Goal: Task Accomplishment & Management: Manage account settings

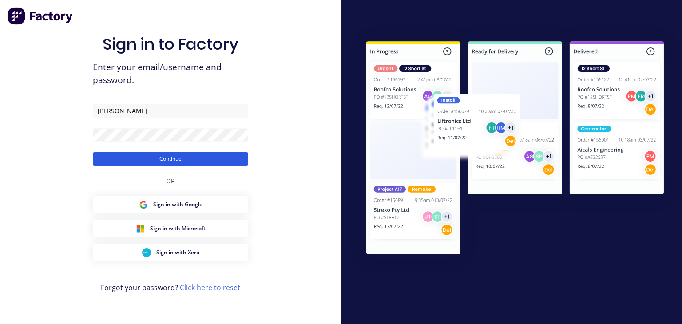
click at [183, 165] on button "Continue" at bounding box center [171, 158] width 156 height 13
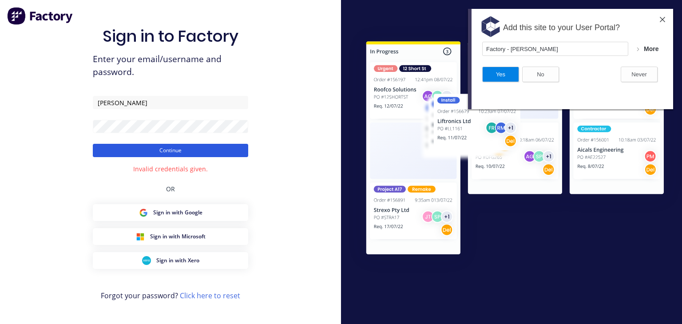
click at [174, 153] on button "Continue" at bounding box center [171, 150] width 156 height 13
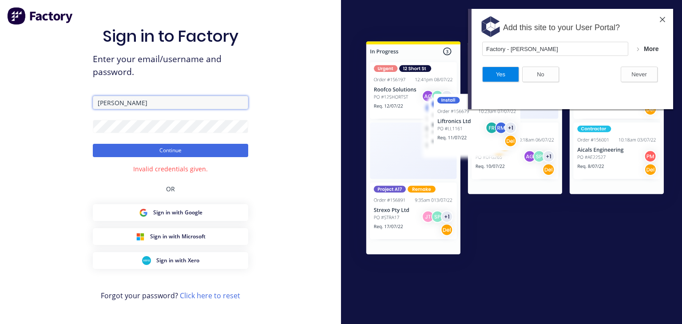
click at [157, 107] on input "[PERSON_NAME]" at bounding box center [171, 102] width 156 height 13
type input "[DATE][EMAIL_ADDRESS][DOMAIN_NAME]"
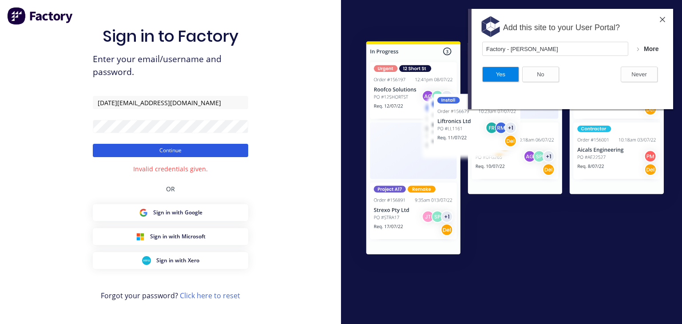
click at [206, 150] on button "Continue" at bounding box center [171, 150] width 156 height 13
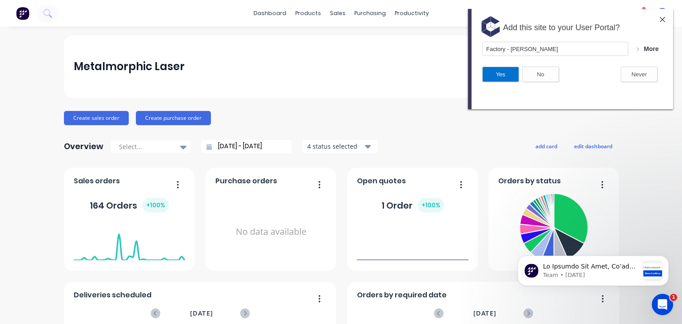
click at [502, 76] on button "Yes" at bounding box center [501, 75] width 37 height 16
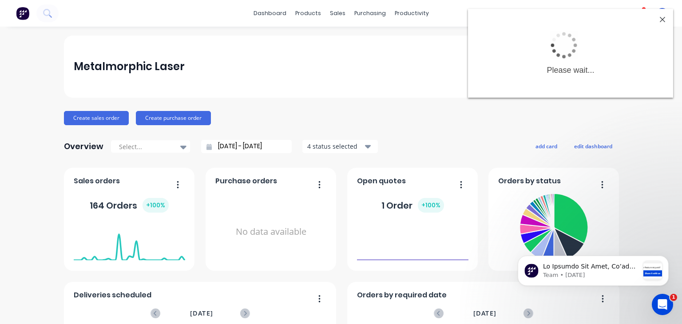
click at [313, 73] on div "Metalmorphic Laser" at bounding box center [341, 67] width 535 height 62
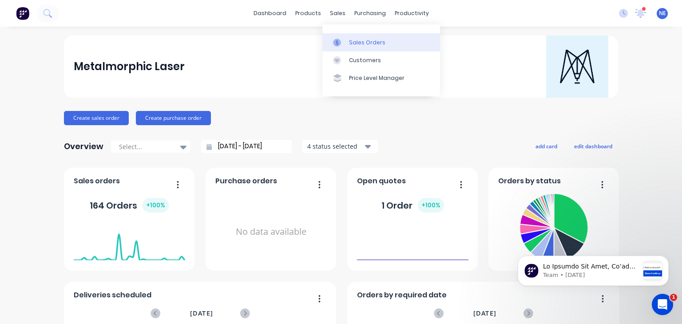
click at [379, 44] on div "Sales Orders" at bounding box center [367, 43] width 36 height 8
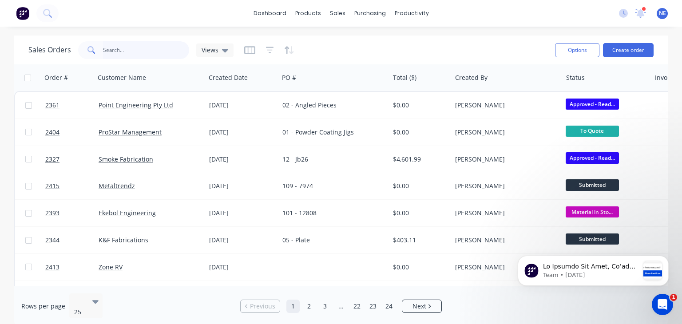
click at [123, 55] on input "text" at bounding box center [146, 50] width 87 height 18
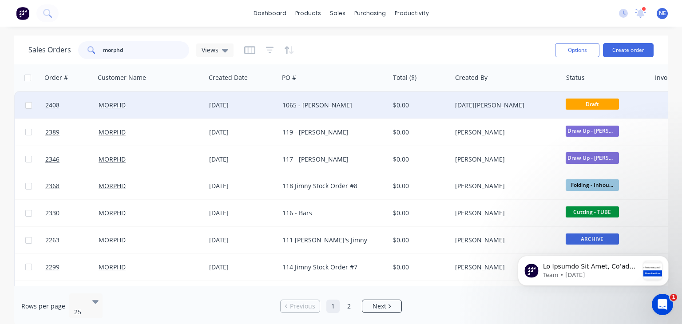
type input "morphd"
click at [332, 106] on div "1065 - [PERSON_NAME]" at bounding box center [332, 105] width 98 height 9
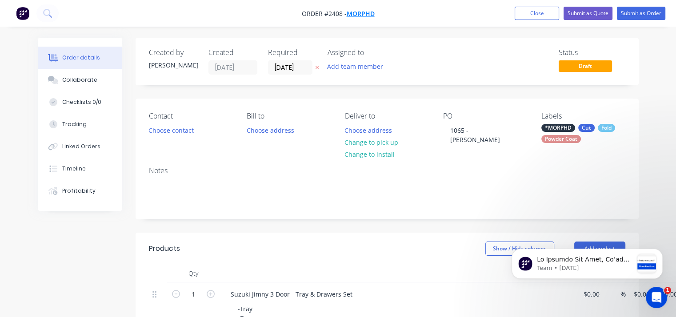
click at [364, 14] on span "MORPHD" at bounding box center [361, 13] width 28 height 8
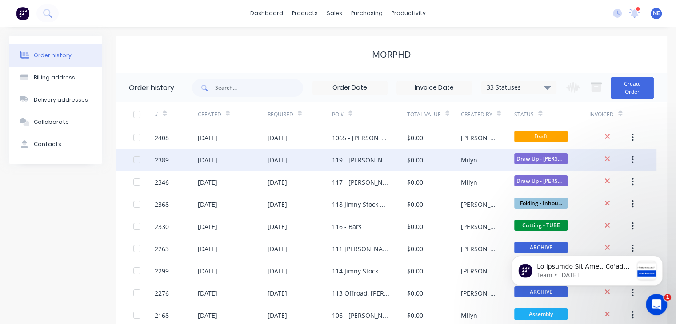
click at [370, 160] on div "119 - [PERSON_NAME]" at bounding box center [360, 160] width 57 height 9
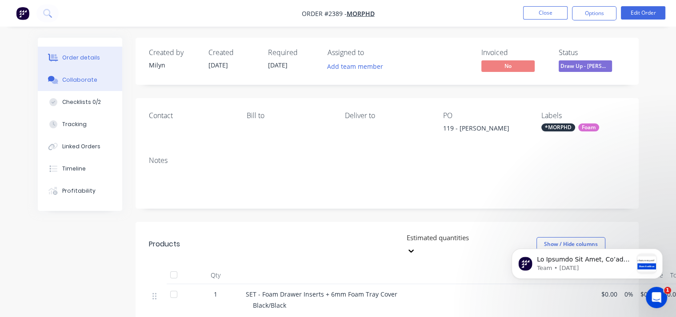
click at [75, 84] on button "Collaborate" at bounding box center [80, 80] width 84 height 22
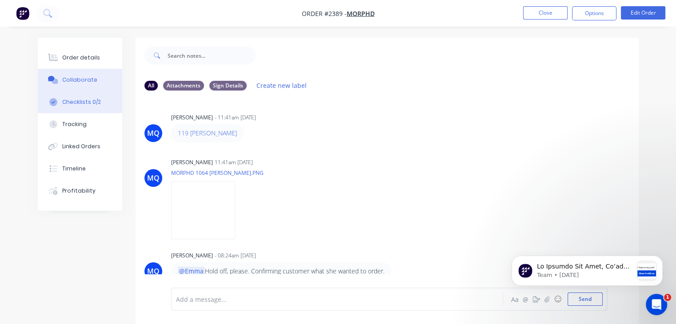
click at [88, 102] on div "Checklists 0/2" at bounding box center [81, 102] width 39 height 8
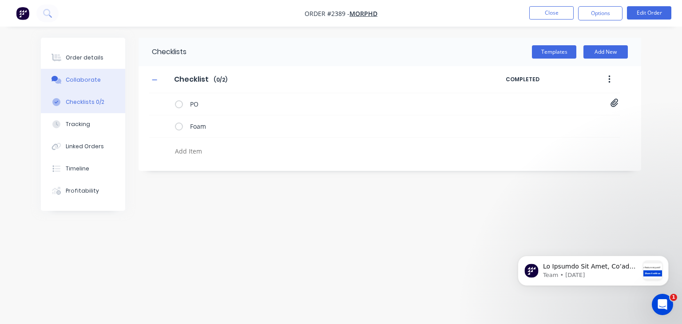
click at [89, 81] on div "Collaborate" at bounding box center [83, 80] width 35 height 8
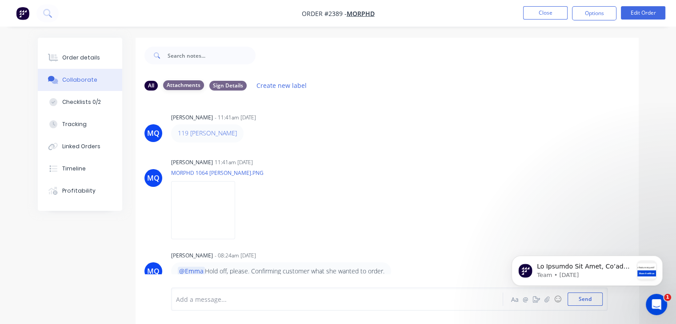
click at [174, 82] on div "Attachments" at bounding box center [183, 85] width 41 height 10
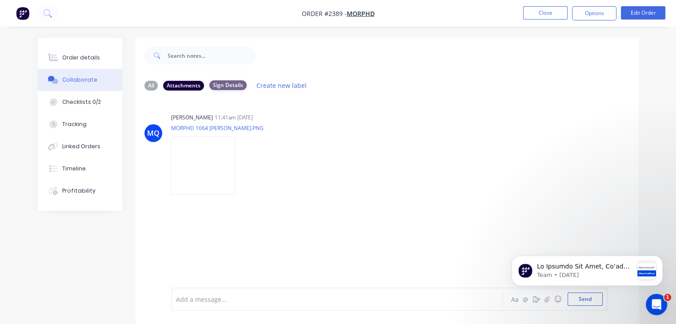
click at [222, 88] on div "Sign Details" at bounding box center [227, 85] width 37 height 10
click at [227, 86] on div "Sign Details" at bounding box center [227, 85] width 37 height 10
click at [179, 87] on div "Attachments" at bounding box center [183, 85] width 41 height 10
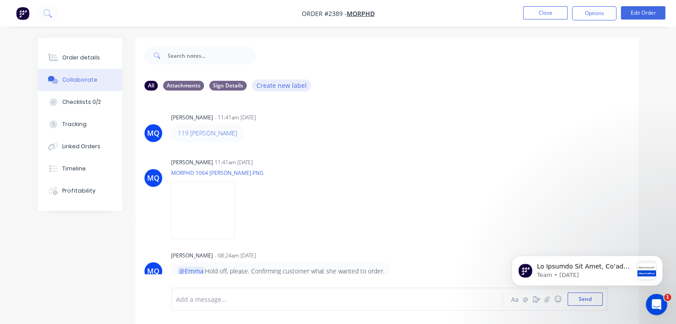
click at [275, 85] on button "Create new label" at bounding box center [282, 86] width 60 height 12
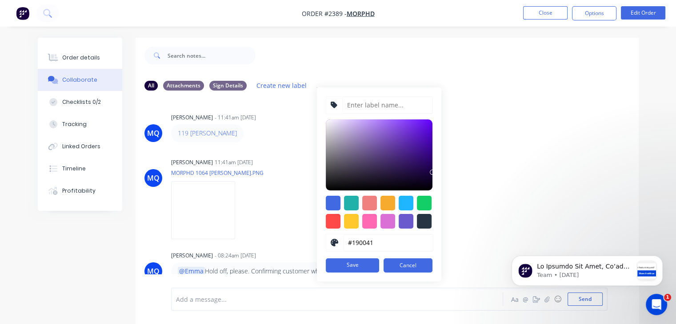
click at [213, 65] on div at bounding box center [196, 56] width 120 height 36
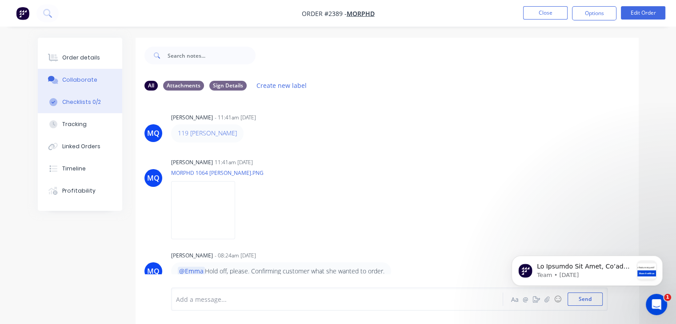
click at [76, 102] on div "Checklists 0/2" at bounding box center [81, 102] width 39 height 8
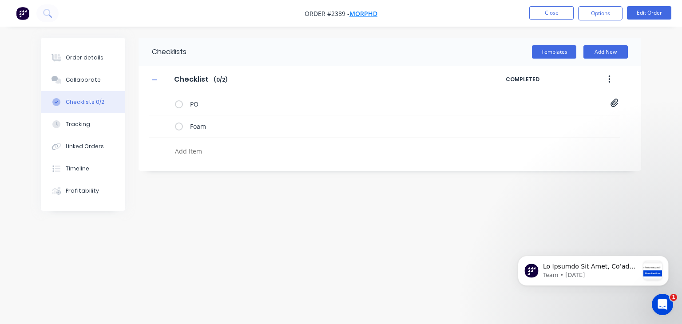
click at [367, 13] on span "MORPHD" at bounding box center [364, 13] width 28 height 8
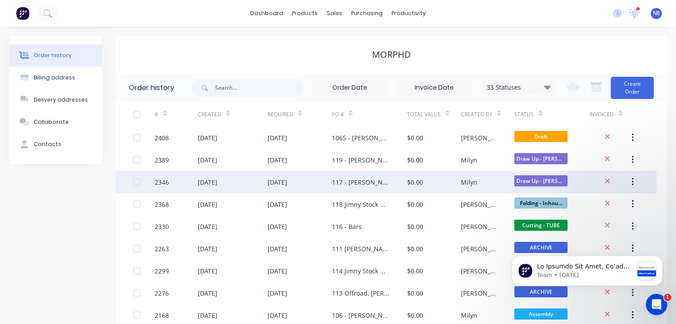
click at [359, 184] on div "117 - [PERSON_NAME]" at bounding box center [360, 182] width 57 height 9
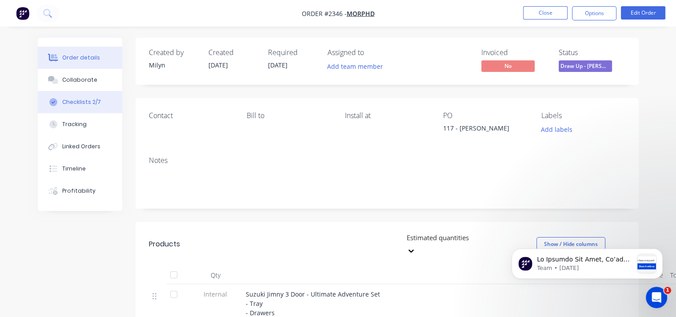
click at [80, 101] on div "Checklists 2/7" at bounding box center [81, 102] width 39 height 8
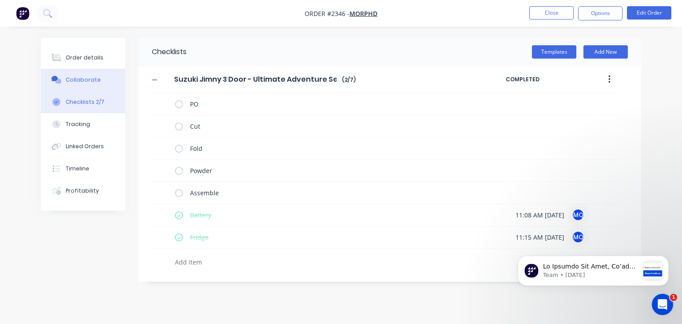
click at [92, 81] on div "Collaborate" at bounding box center [83, 80] width 35 height 8
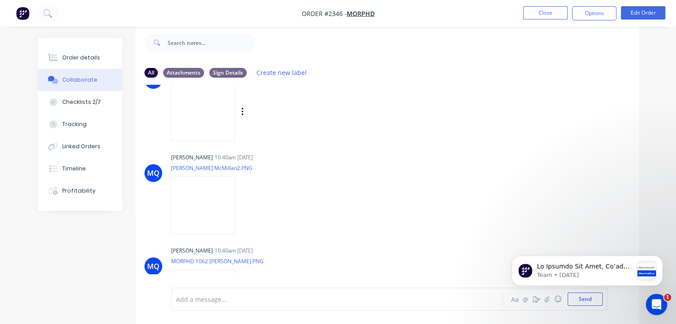
scroll to position [89, 0]
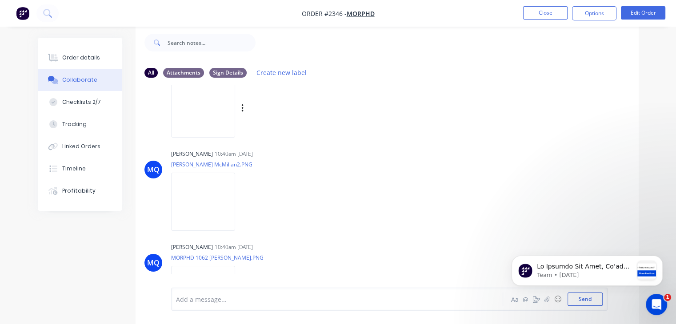
click at [211, 114] on img at bounding box center [203, 109] width 64 height 58
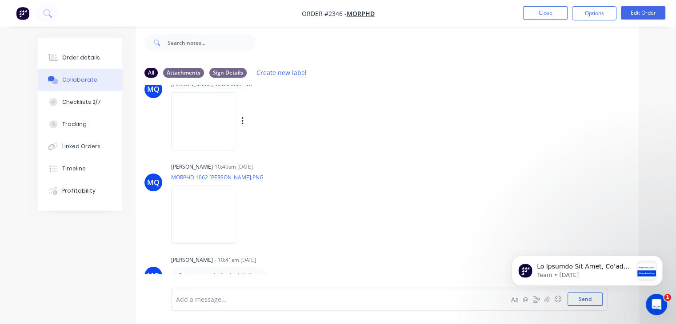
scroll to position [178, 0]
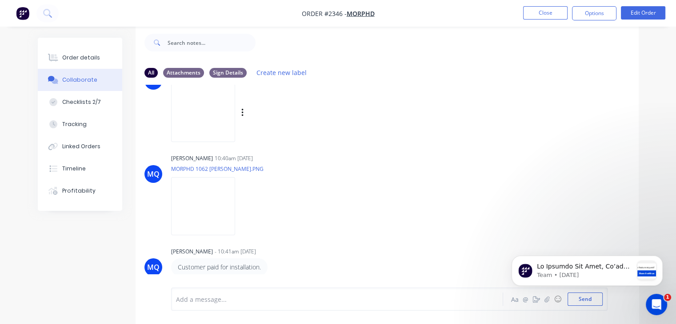
click at [192, 113] on img at bounding box center [203, 113] width 64 height 58
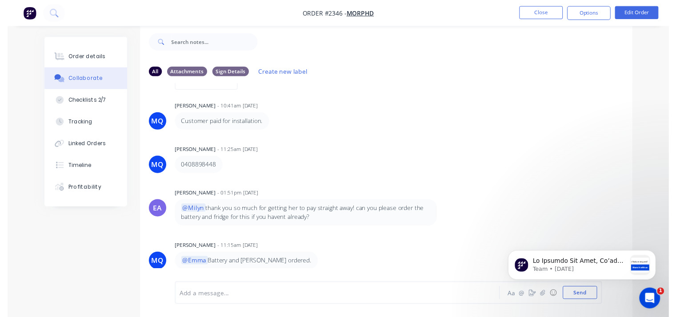
scroll to position [233, 0]
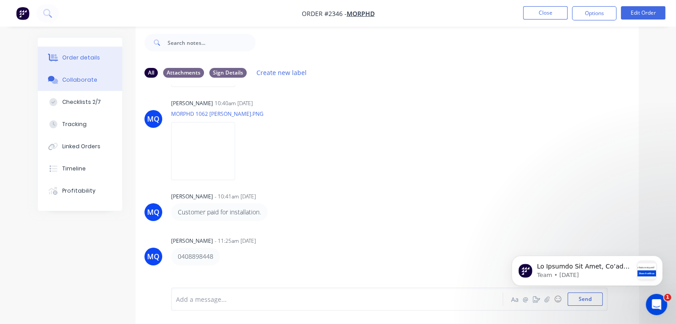
click at [82, 59] on div "Order details" at bounding box center [81, 58] width 38 height 8
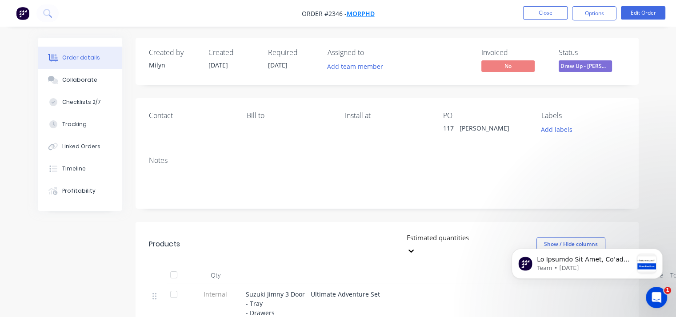
click at [366, 16] on span "MORPHD" at bounding box center [361, 13] width 28 height 8
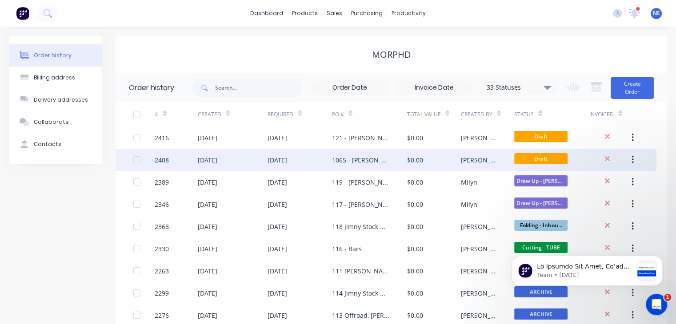
click at [363, 162] on div "1065 - [PERSON_NAME]" at bounding box center [360, 160] width 57 height 9
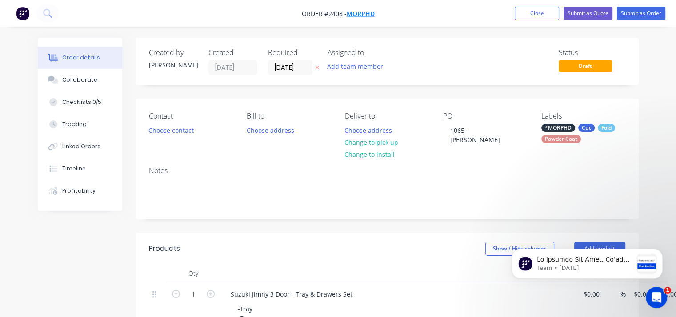
click at [372, 14] on span "MORPHD" at bounding box center [361, 13] width 28 height 8
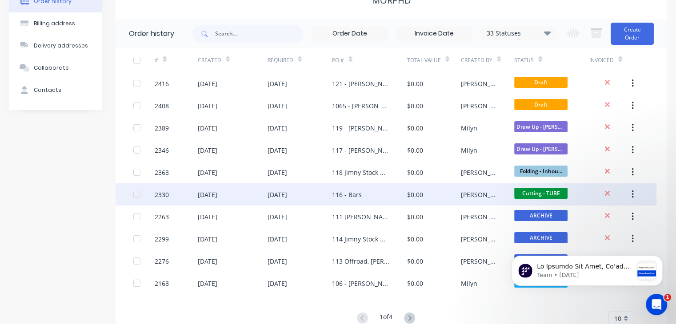
scroll to position [39, 0]
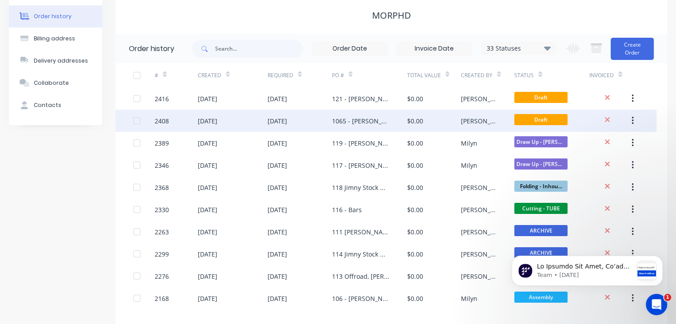
click at [354, 122] on div "1065 - [PERSON_NAME]" at bounding box center [360, 120] width 57 height 9
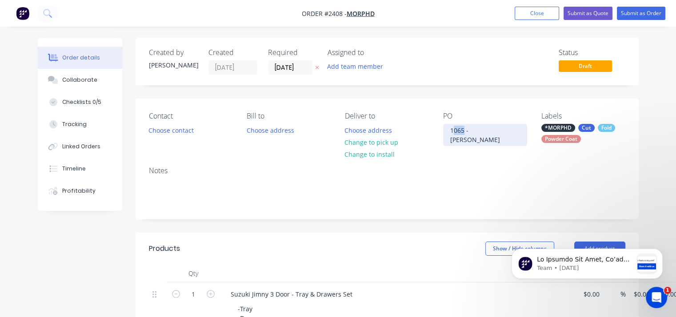
drag, startPoint x: 463, startPoint y: 130, endPoint x: 455, endPoint y: 132, distance: 8.2
click at [455, 132] on div "1065 - [PERSON_NAME]" at bounding box center [485, 135] width 84 height 22
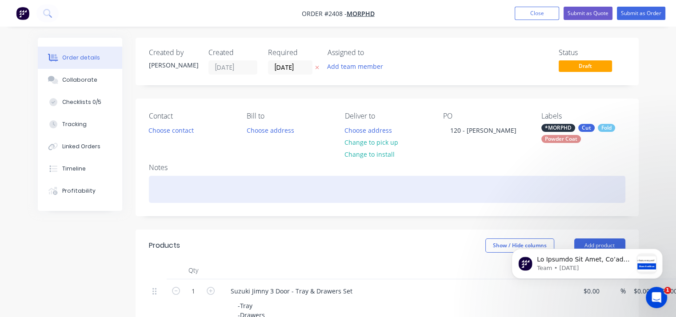
click at [494, 178] on div at bounding box center [387, 189] width 476 height 27
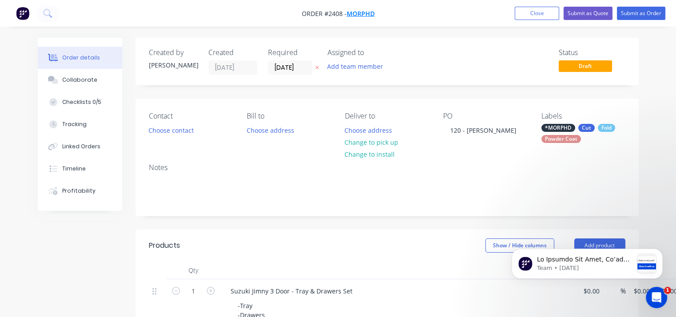
click at [358, 16] on span "MORPHD" at bounding box center [361, 13] width 28 height 8
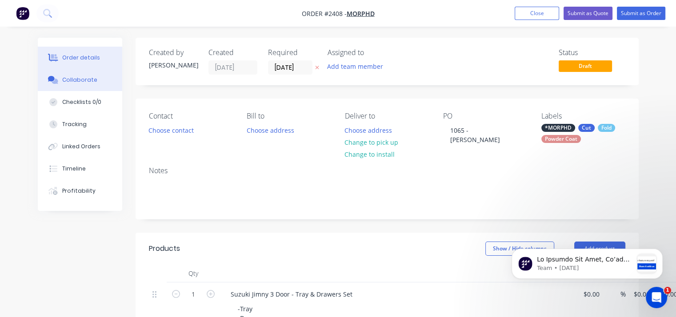
click at [83, 82] on div "Collaborate" at bounding box center [79, 80] width 35 height 8
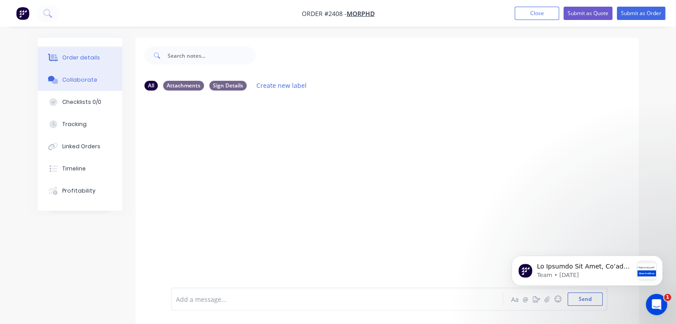
click at [81, 59] on div "Order details" at bounding box center [81, 58] width 38 height 8
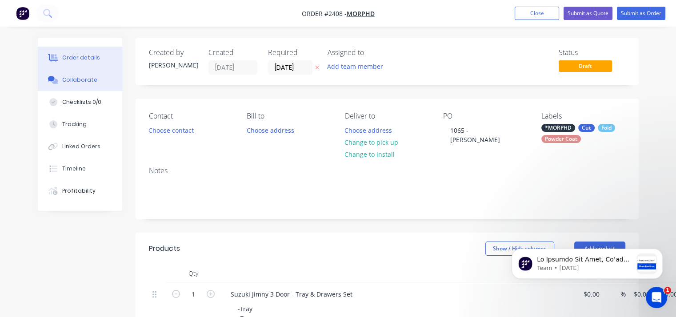
click at [66, 79] on div "Collaborate" at bounding box center [79, 80] width 35 height 8
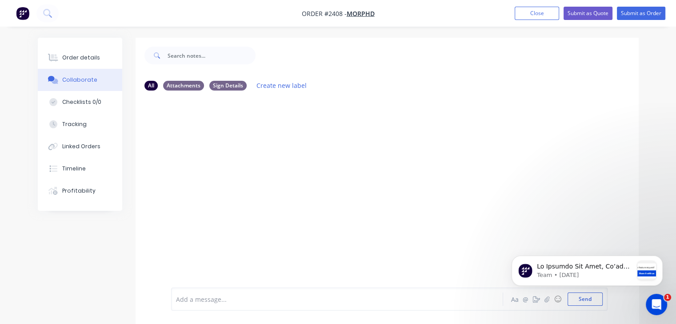
click at [202, 113] on div at bounding box center [387, 193] width 503 height 190
click at [213, 105] on div at bounding box center [387, 193] width 503 height 190
click at [215, 118] on div at bounding box center [387, 193] width 503 height 190
click at [187, 104] on div at bounding box center [387, 193] width 503 height 190
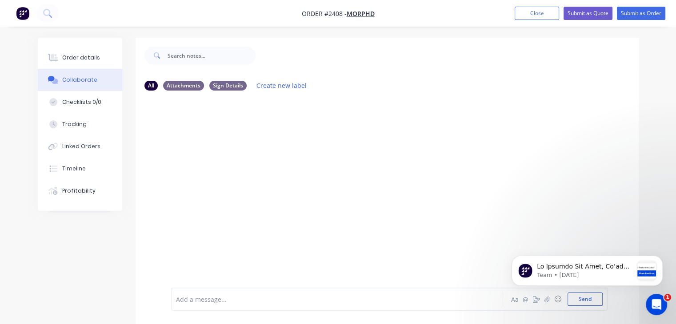
click at [187, 104] on div at bounding box center [387, 193] width 503 height 190
click at [227, 129] on div at bounding box center [387, 193] width 503 height 190
click at [247, 98] on div at bounding box center [387, 193] width 503 height 190
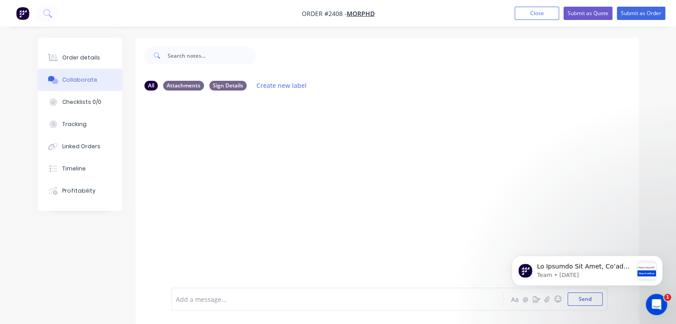
click at [165, 130] on div at bounding box center [387, 193] width 503 height 190
click at [171, 126] on div at bounding box center [387, 193] width 503 height 190
click at [183, 123] on div at bounding box center [387, 193] width 503 height 190
click at [384, 141] on div at bounding box center [387, 193] width 503 height 190
click at [215, 297] on div at bounding box center [335, 299] width 319 height 9
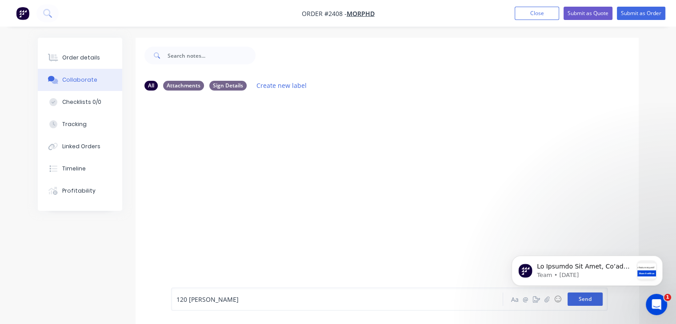
click at [586, 301] on button "Send" at bounding box center [584, 299] width 35 height 13
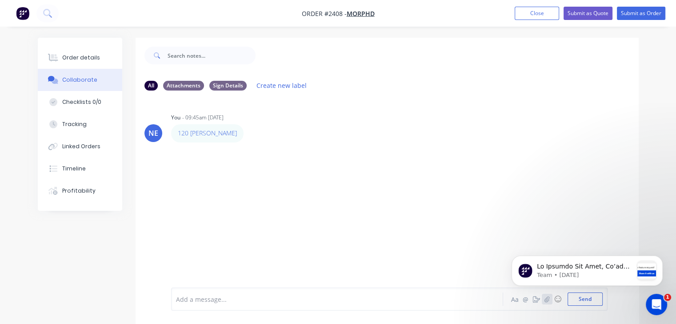
click at [549, 301] on icon "button" at bounding box center [546, 299] width 5 height 6
click at [661, 261] on icon "Dismiss notification" at bounding box center [660, 258] width 5 height 5
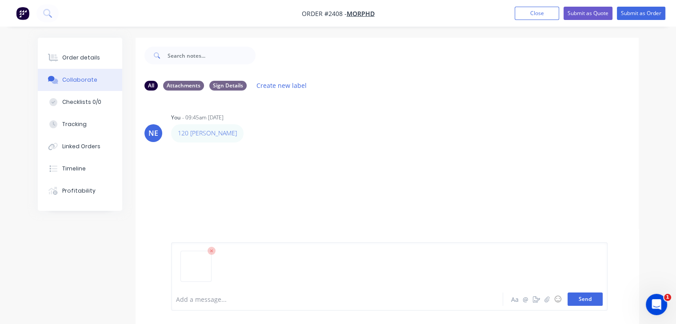
click at [579, 295] on button "Send" at bounding box center [584, 299] width 35 height 13
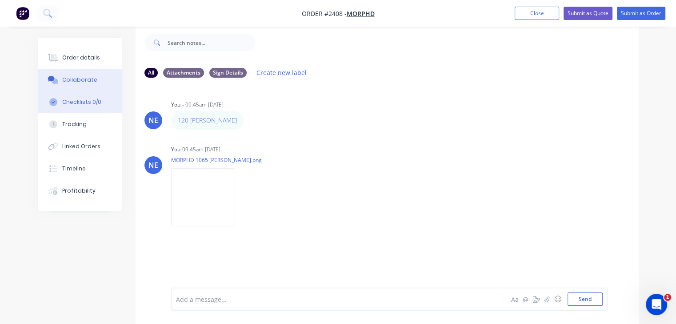
click at [84, 102] on div "Checklists 0/0" at bounding box center [81, 102] width 39 height 8
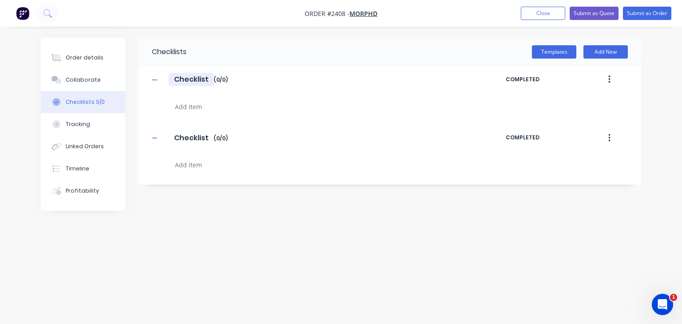
click at [197, 81] on input "Checklist" at bounding box center [191, 79] width 45 height 13
click at [194, 107] on textarea at bounding box center [318, 106] width 294 height 13
type textarea "x"
type textarea "P"
type textarea "x"
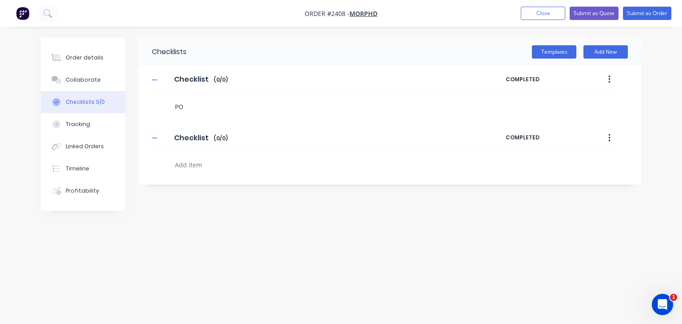
type textarea "PO"
click at [300, 116] on div "Checklist Checklist Enter Checklist name ( 0 / 0 ) COMPLETED PO Checklist Check…" at bounding box center [390, 120] width 503 height 108
click at [195, 107] on textarea "PO" at bounding box center [318, 106] width 294 height 13
type textarea "x"
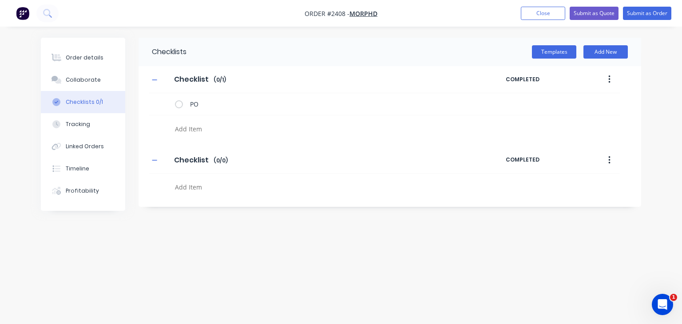
type textarea "x"
type textarea "C"
type textarea "x"
type textarea "Cu"
type textarea "x"
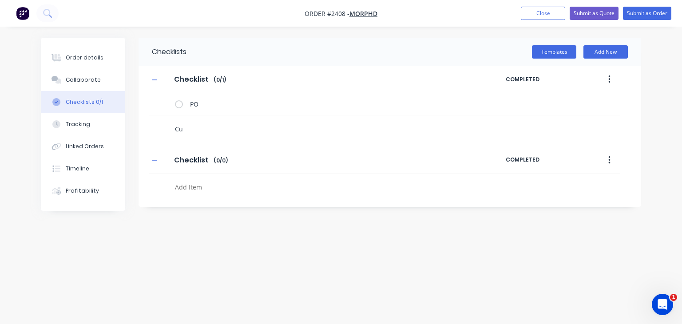
type textarea "Cut"
type textarea "x"
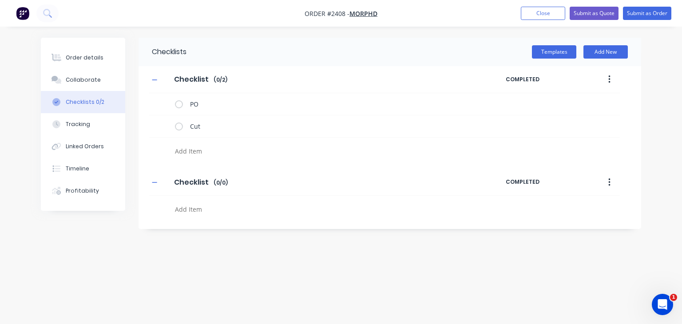
type textarea "x"
type textarea "F"
type textarea "x"
type textarea "Fo"
type textarea "x"
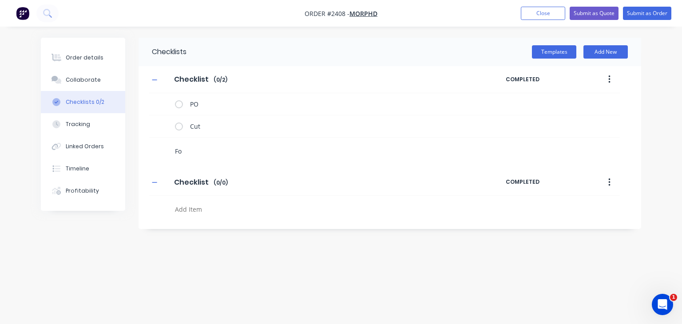
type textarea "Fol"
type textarea "x"
type textarea "Fold"
type textarea "x"
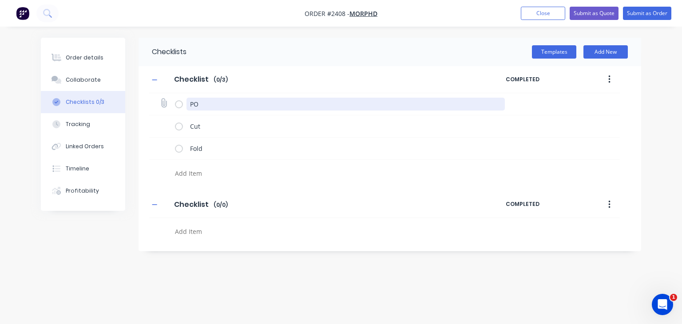
type textarea "x"
type textarea "P"
type textarea "x"
type textarea "Po"
type textarea "x"
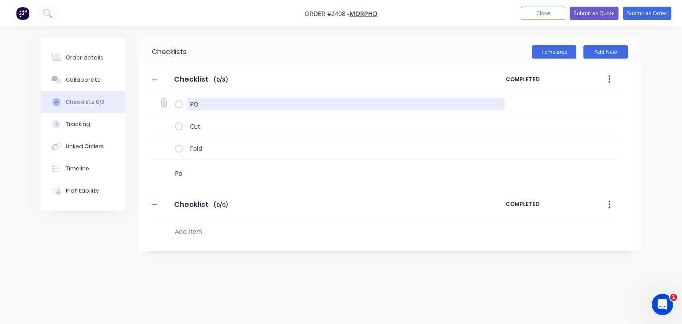
type textarea "Pow"
type textarea "x"
type textarea "Powd"
type textarea "x"
type textarea "Powde"
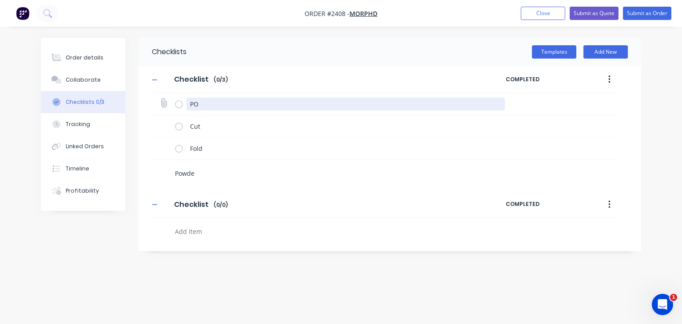
type textarea "x"
type textarea "Powder"
type textarea "x"
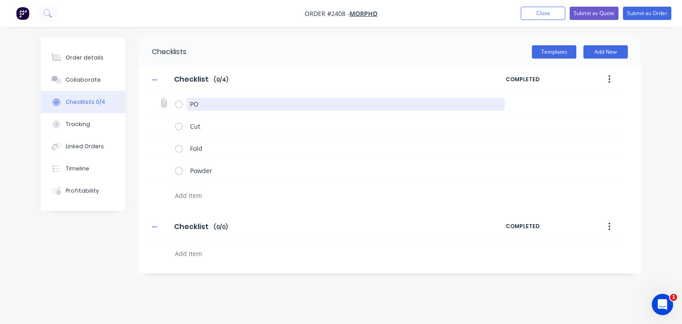
type textarea "x"
type textarea "A"
type textarea "x"
type textarea "As"
type textarea "x"
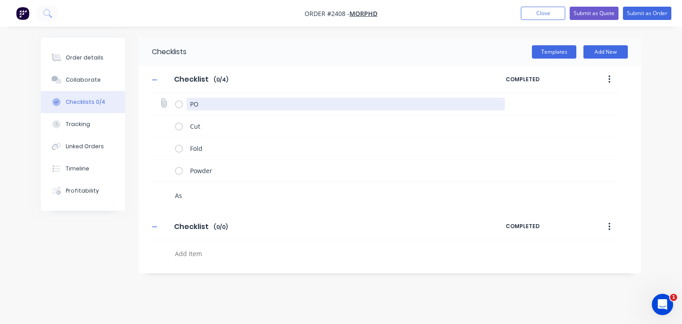
type textarea "Ass"
type textarea "x"
type textarea "Asse"
type textarea "x"
type textarea "Assem"
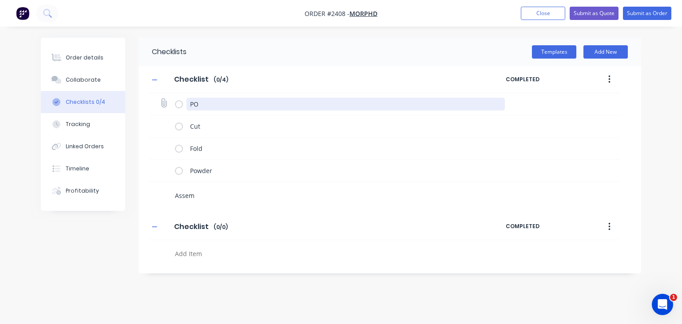
type textarea "x"
type textarea "Assemb"
type textarea "x"
type textarea "Assembl"
type textarea "x"
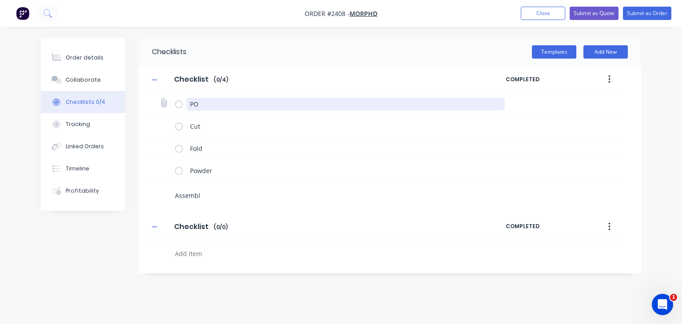
type textarea "Assemble"
type textarea "x"
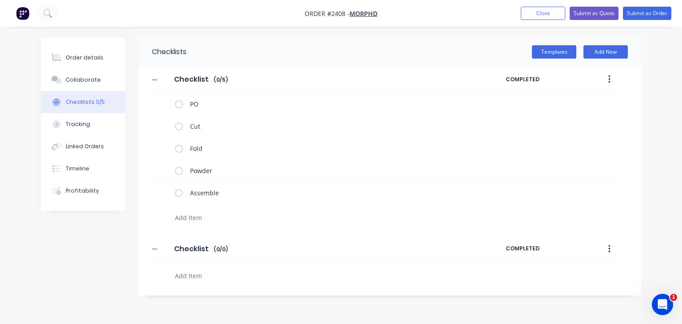
click at [609, 251] on icon "button" at bounding box center [610, 249] width 2 height 8
click at [552, 289] on div "Delete" at bounding box center [578, 290] width 68 height 13
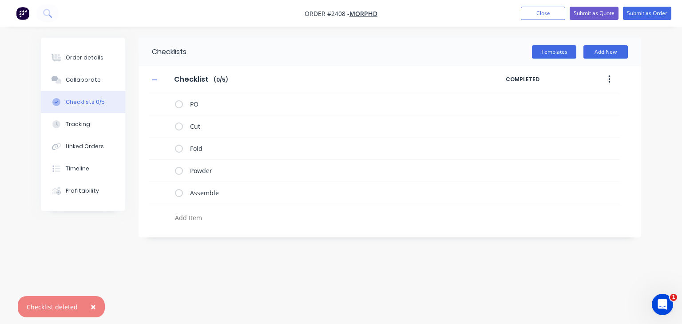
click at [239, 276] on div "Order details Collaborate Checklists 0/5 Tracking Linked Orders Timeline Profit…" at bounding box center [341, 162] width 682 height 324
click at [90, 83] on div "Collaborate" at bounding box center [83, 80] width 35 height 8
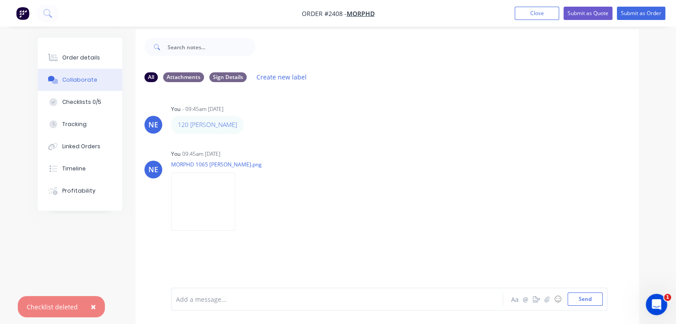
scroll to position [13, 0]
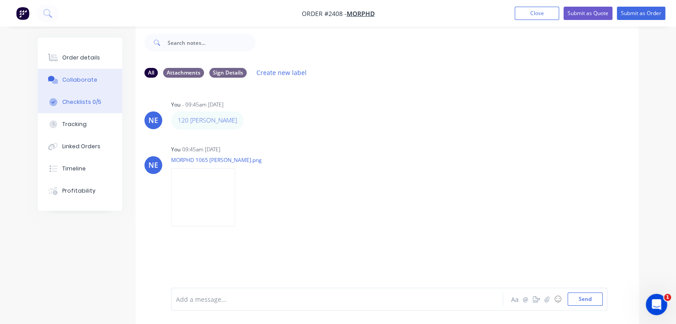
click at [86, 102] on div "Checklists 0/5" at bounding box center [81, 102] width 39 height 8
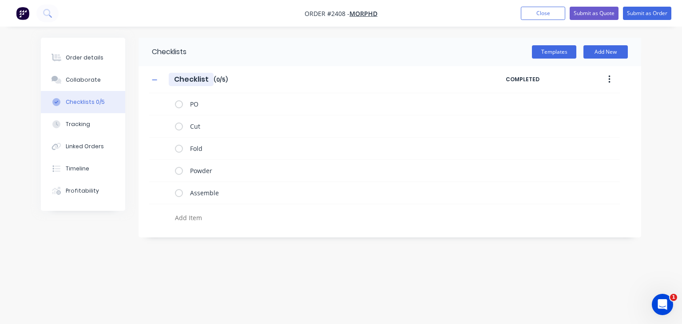
click at [197, 80] on input "Checklist" at bounding box center [191, 79] width 45 height 13
paste input "Suzuki Jimny 3 Door - Tray & Drawers Se"
type textarea "x"
type input "Suzuki Jimny 3 Door - Tray & Drawers Set"
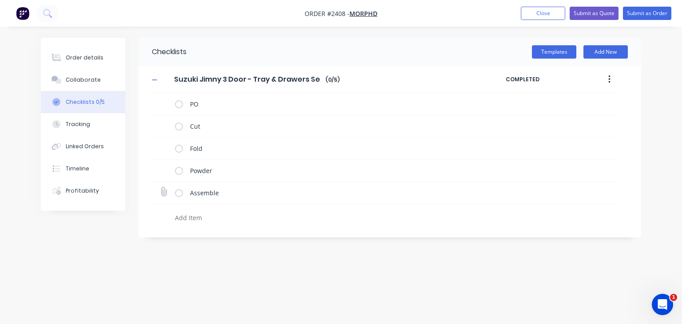
click at [590, 187] on div "Assemble" at bounding box center [384, 193] width 471 height 22
click at [98, 59] on div "Order details" at bounding box center [85, 58] width 38 height 8
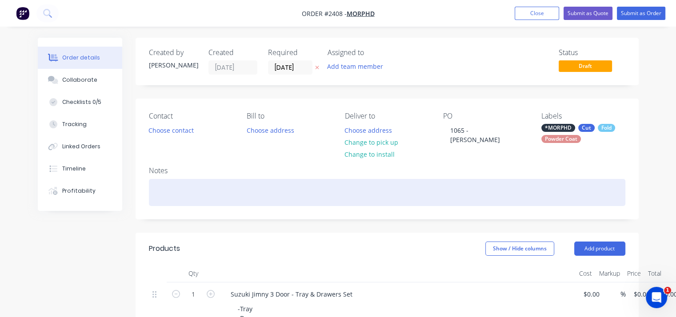
click at [462, 196] on div at bounding box center [387, 192] width 476 height 27
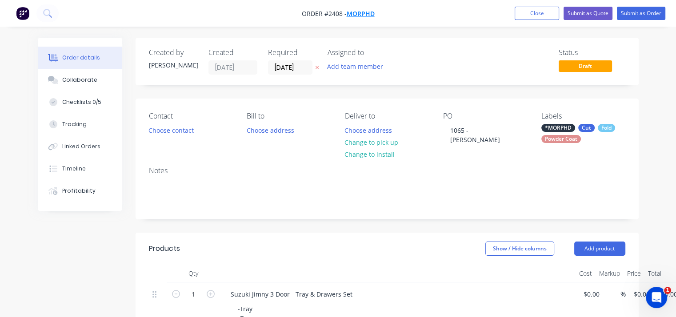
click at [364, 13] on span "MORPHD" at bounding box center [361, 13] width 28 height 8
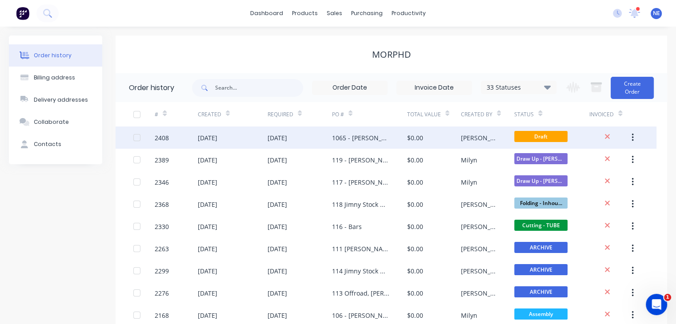
click at [634, 140] on button "button" at bounding box center [632, 138] width 21 height 16
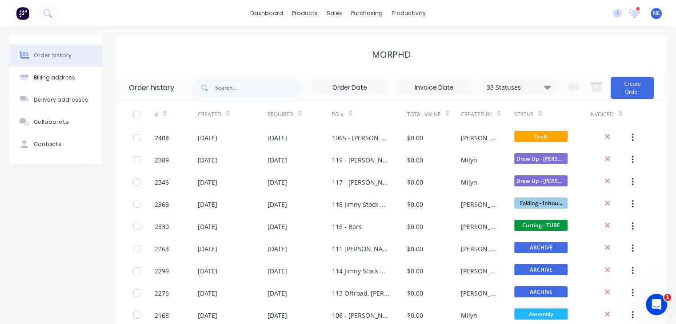
drag, startPoint x: 164, startPoint y: 136, endPoint x: 558, endPoint y: 49, distance: 403.7
click at [558, 49] on div "MORPHD" at bounding box center [391, 54] width 551 height 11
click at [634, 89] on button "Create Order" at bounding box center [631, 88] width 43 height 22
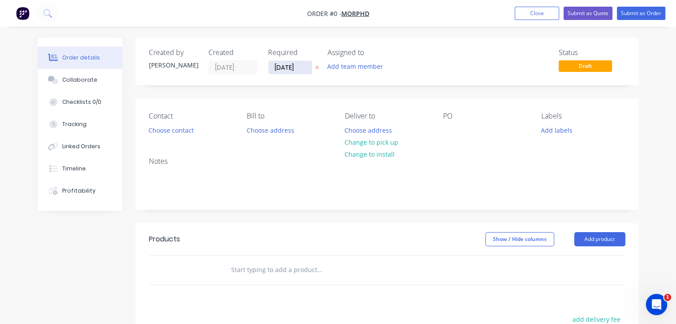
click at [290, 66] on input "[DATE]" at bounding box center [290, 67] width 44 height 13
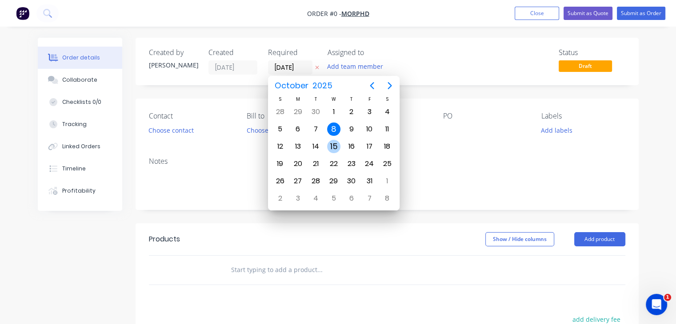
click at [338, 148] on div "15" at bounding box center [333, 146] width 13 height 13
type input "15/10/25"
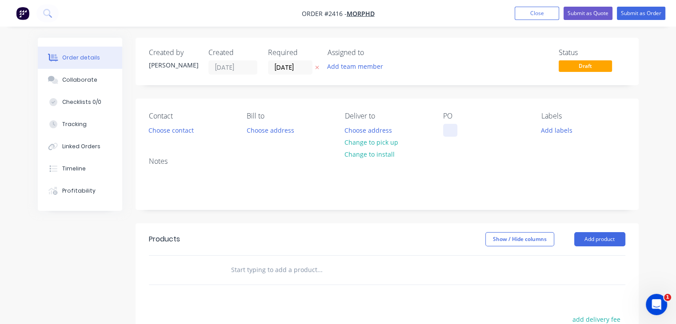
click at [449, 132] on div at bounding box center [450, 130] width 14 height 13
click at [458, 131] on div "121 Elisha Gavin" at bounding box center [481, 130] width 76 height 13
click at [460, 131] on div "121 Elisha Gavin" at bounding box center [481, 130] width 76 height 13
click at [508, 155] on div "Notes" at bounding box center [387, 180] width 503 height 60
